Goal: Navigation & Orientation: Understand site structure

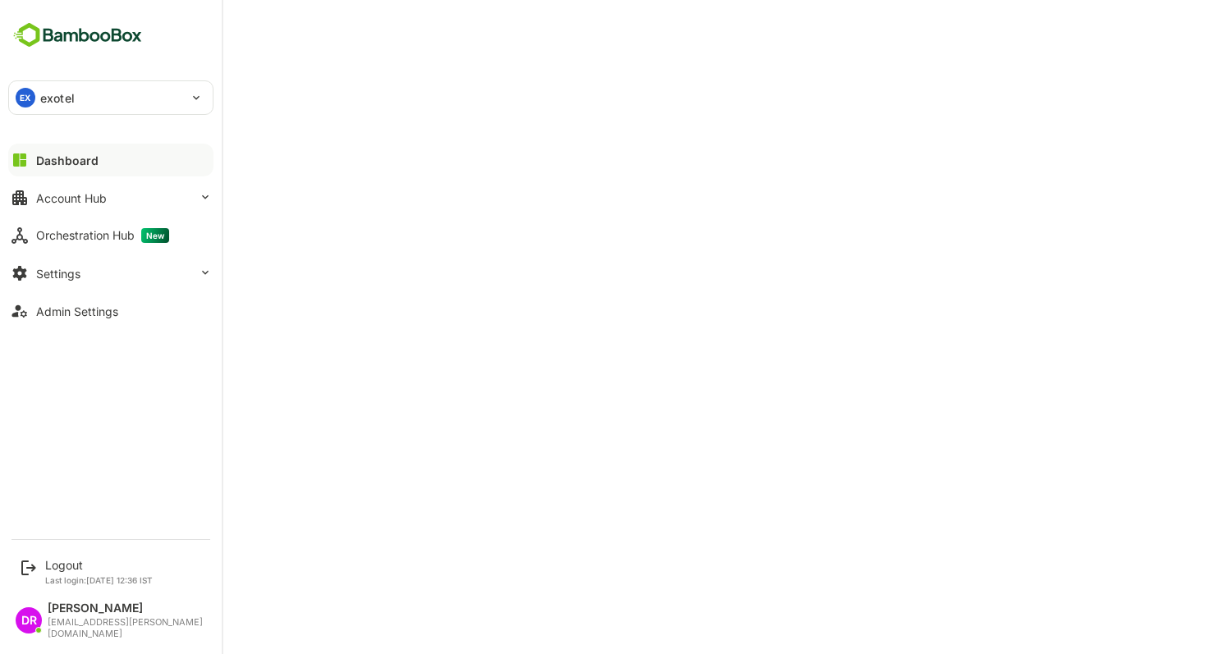
click at [71, 161] on div "Dashboard" at bounding box center [67, 160] width 62 height 14
click at [55, 188] on button "Account Hub" at bounding box center [110, 197] width 205 height 33
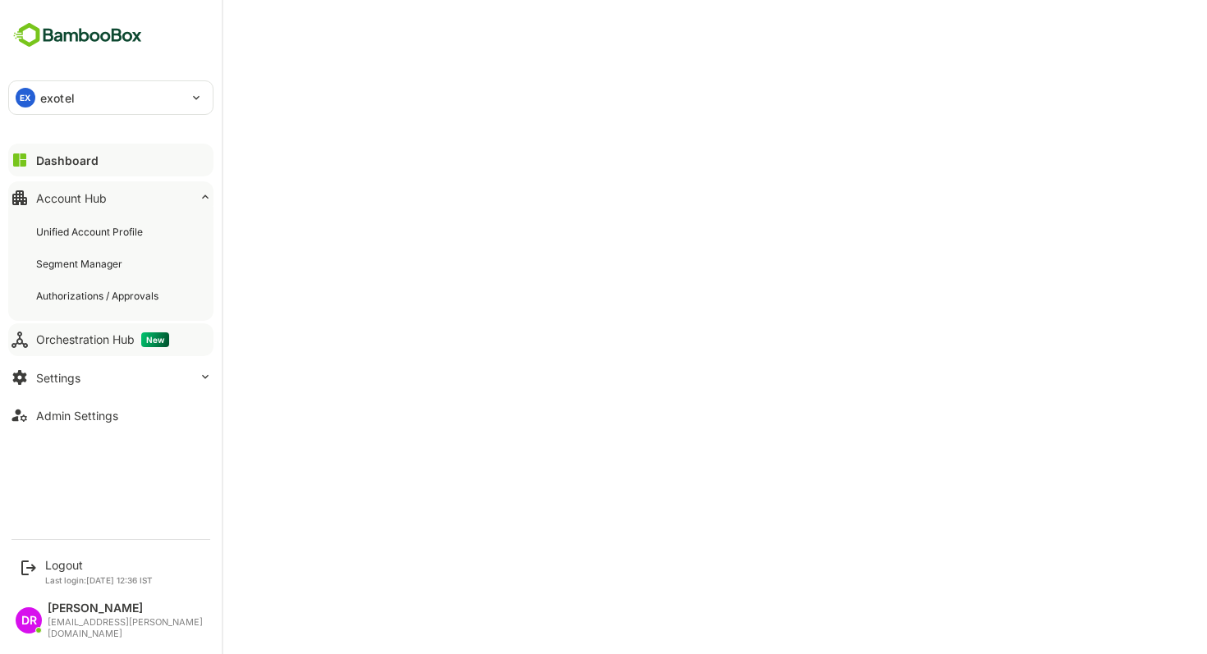
click at [126, 333] on div "Orchestration Hub New" at bounding box center [102, 339] width 133 height 15
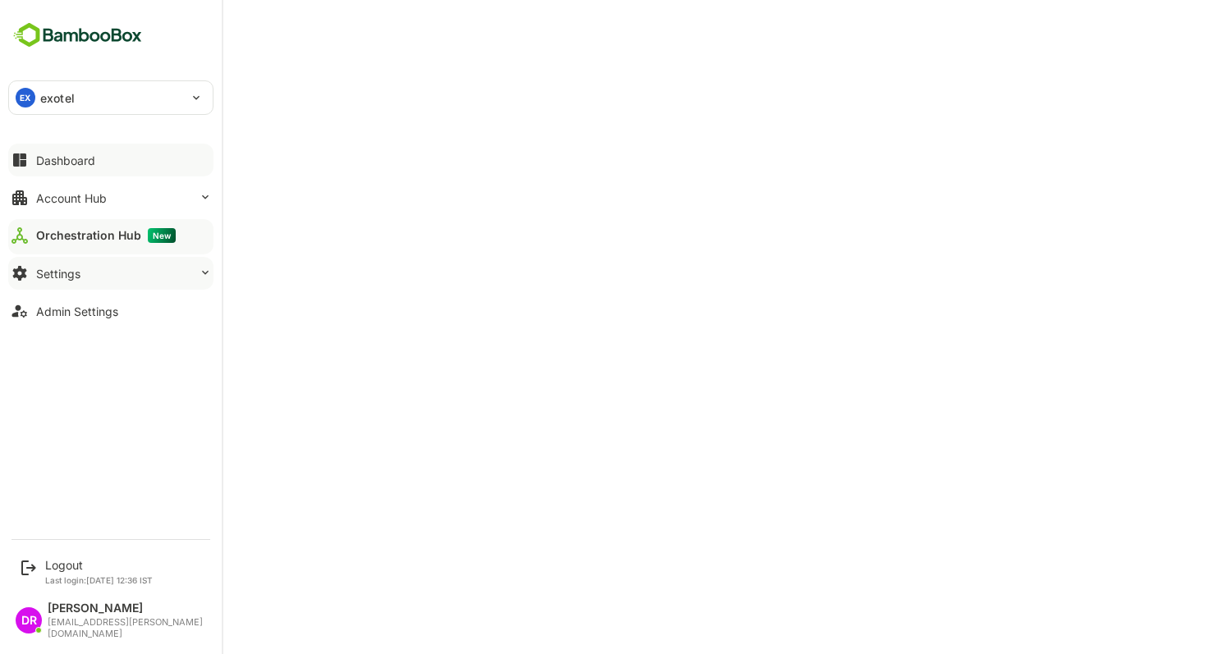
click at [178, 267] on button "Settings" at bounding box center [110, 273] width 205 height 33
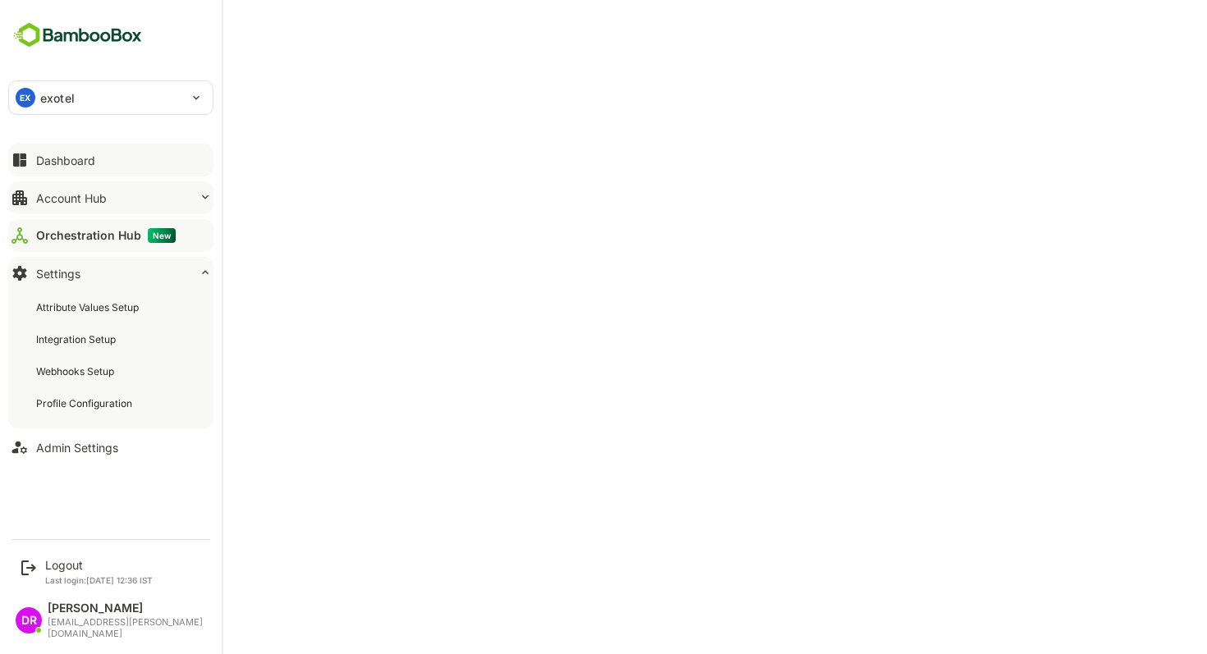
click at [178, 200] on button "Account Hub" at bounding box center [110, 197] width 205 height 33
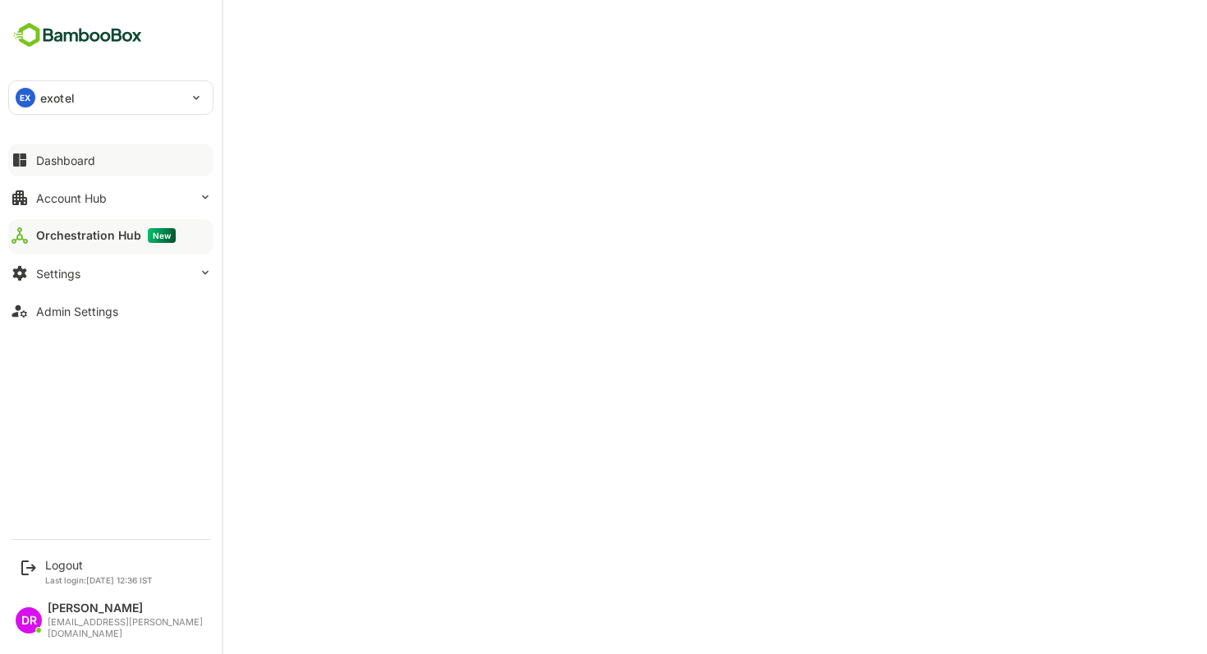
click at [62, 156] on div "Dashboard" at bounding box center [65, 160] width 59 height 14
